Goal: Download file/media

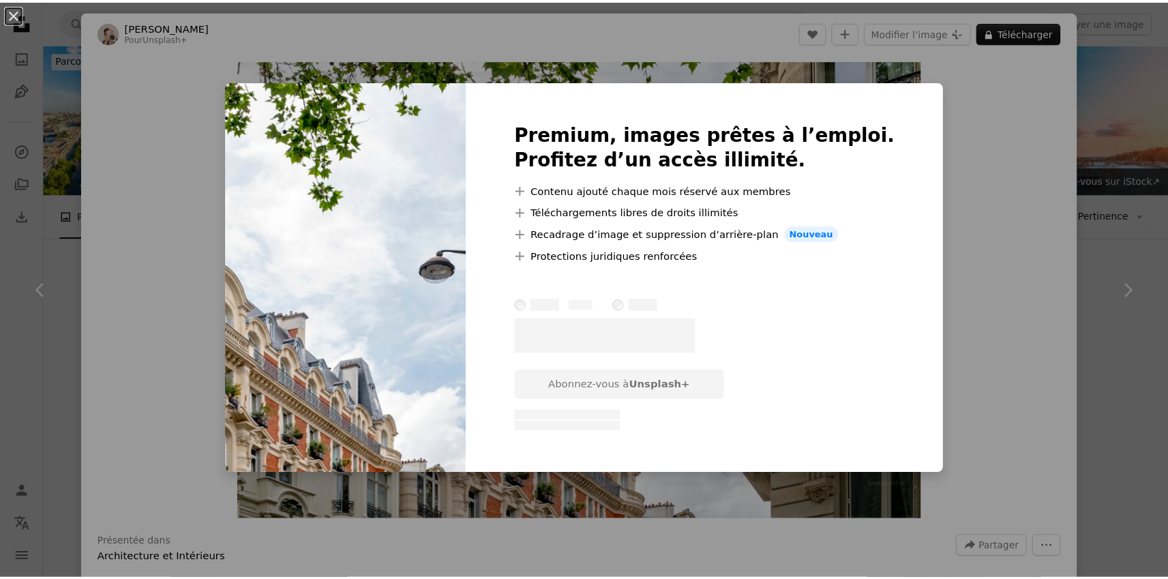
scroll to position [9493, 0]
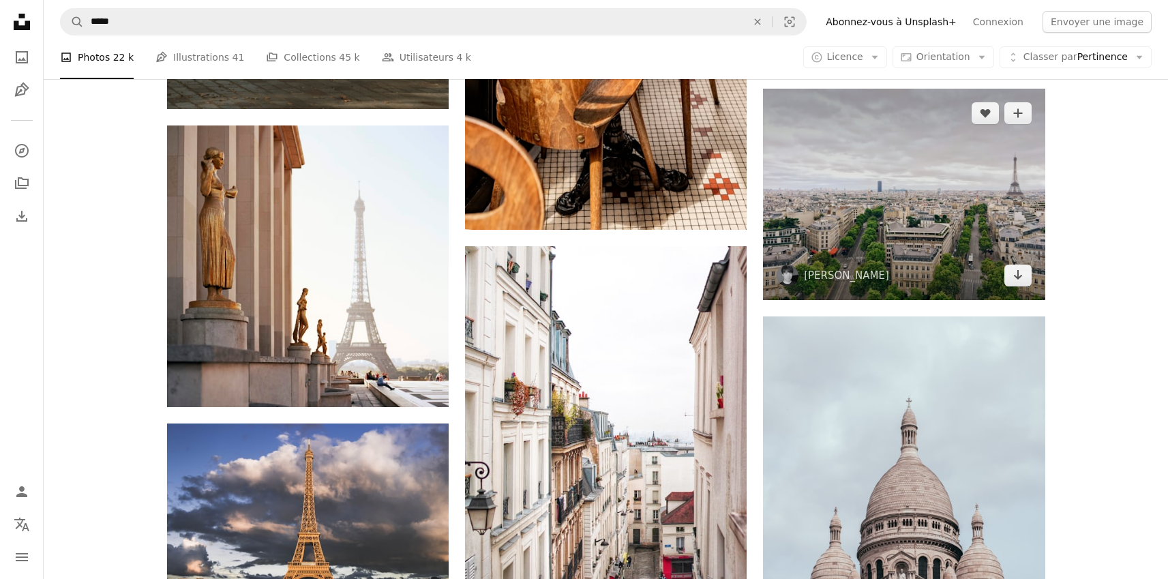
scroll to position [11099, 0]
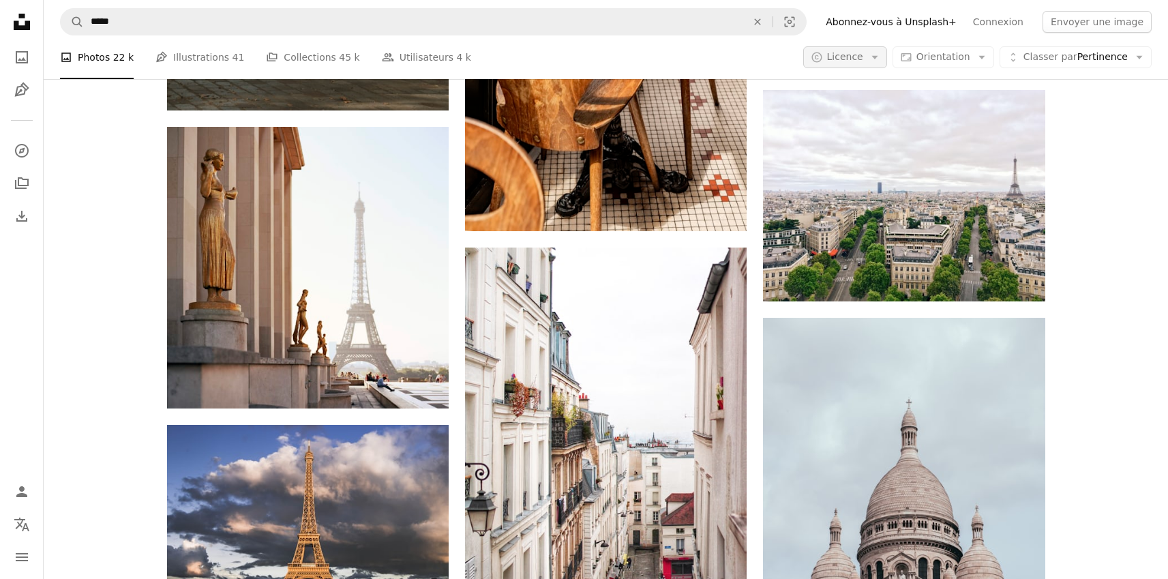
click at [856, 66] on button "A copyright icon © Licence Arrow down" at bounding box center [845, 57] width 84 height 22
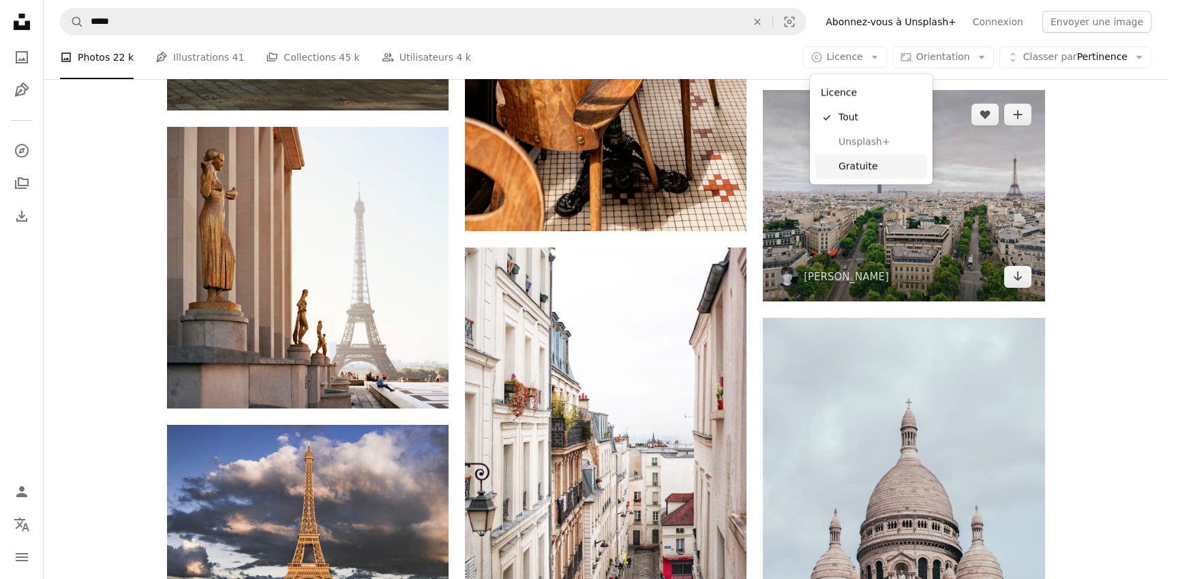
click at [879, 166] on span "Gratuite" at bounding box center [880, 167] width 83 height 14
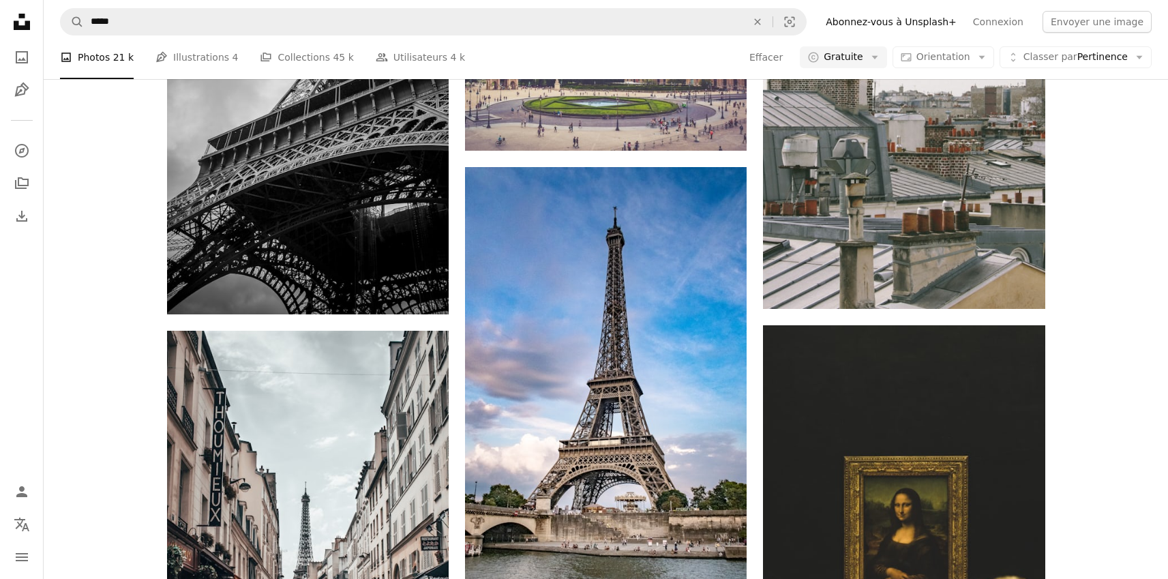
scroll to position [42941, 0]
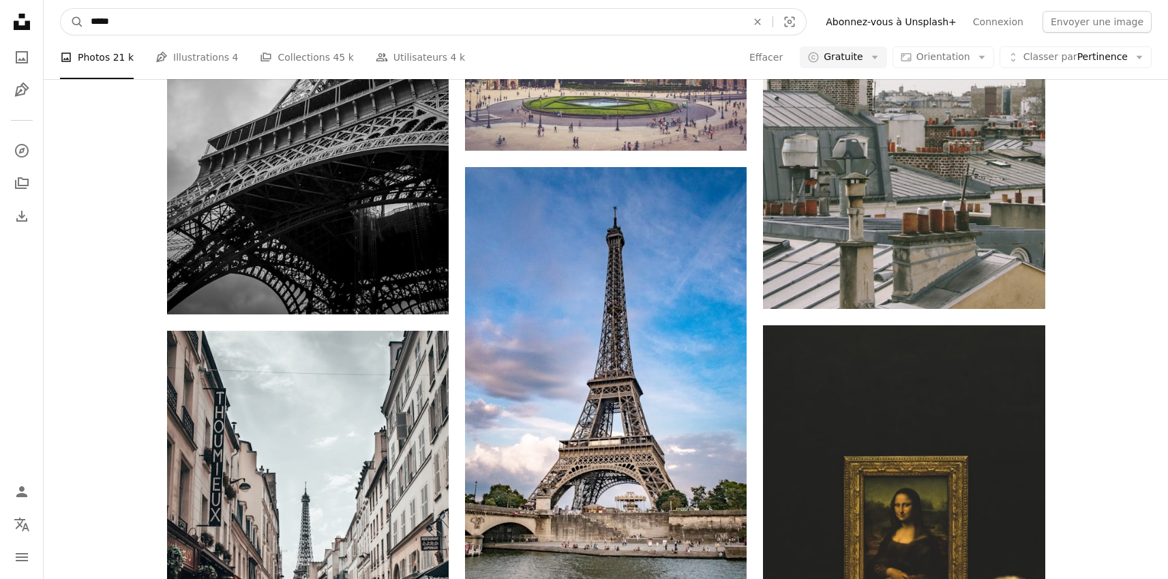
click at [265, 18] on input "*****" at bounding box center [413, 22] width 659 height 26
